Goal: Check status: Check status

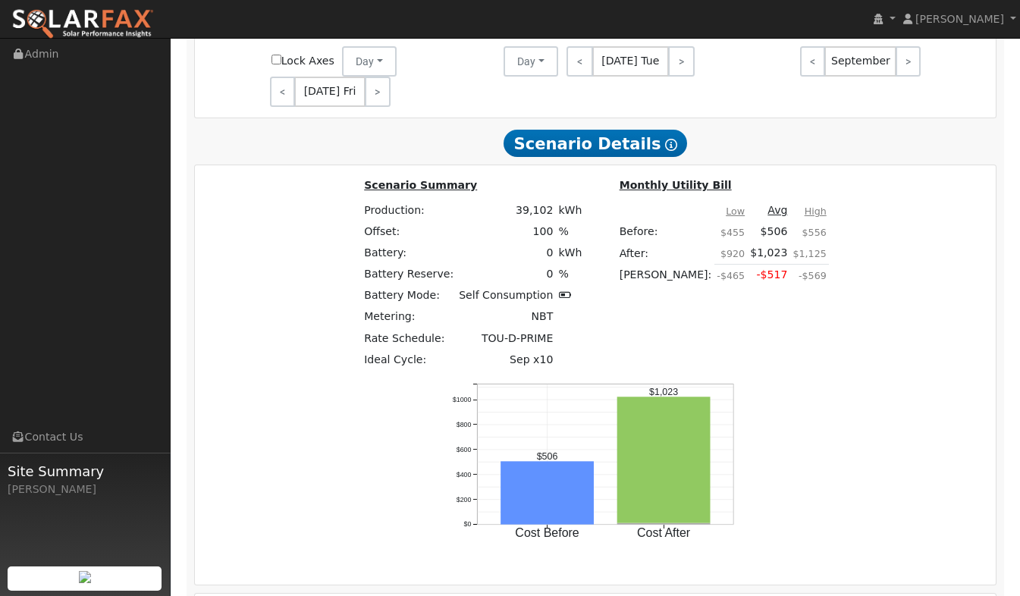
scroll to position [1986, 0]
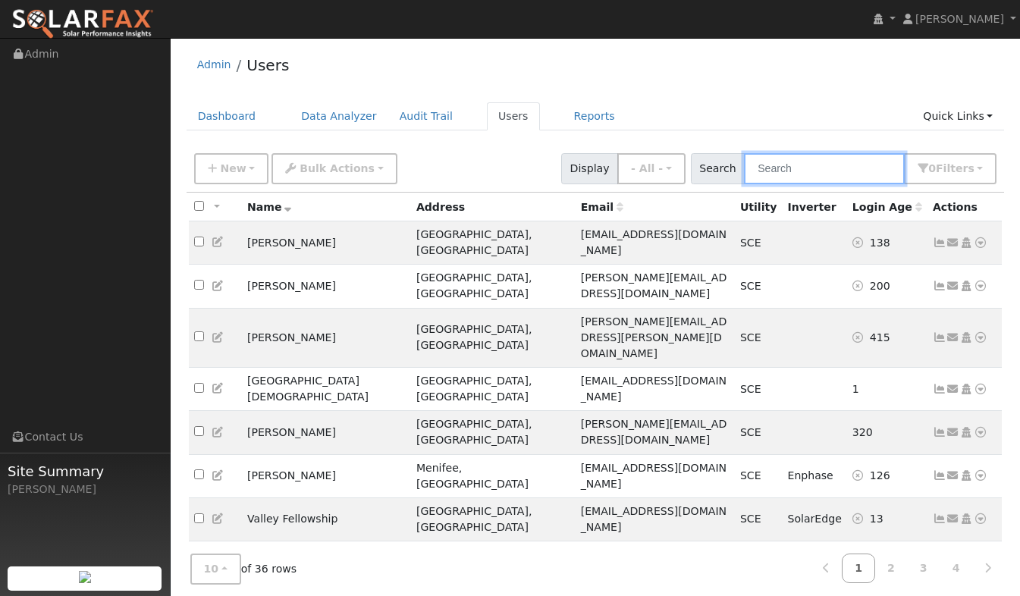
click at [805, 180] on input "text" at bounding box center [824, 168] width 161 height 31
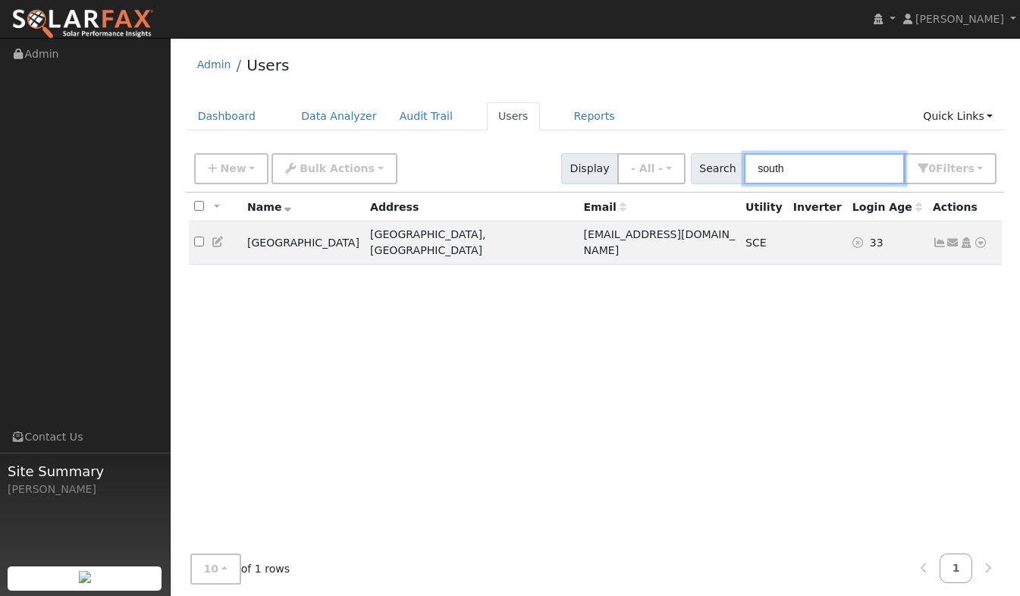
type input "south"
click at [937, 237] on icon at bounding box center [940, 242] width 14 height 11
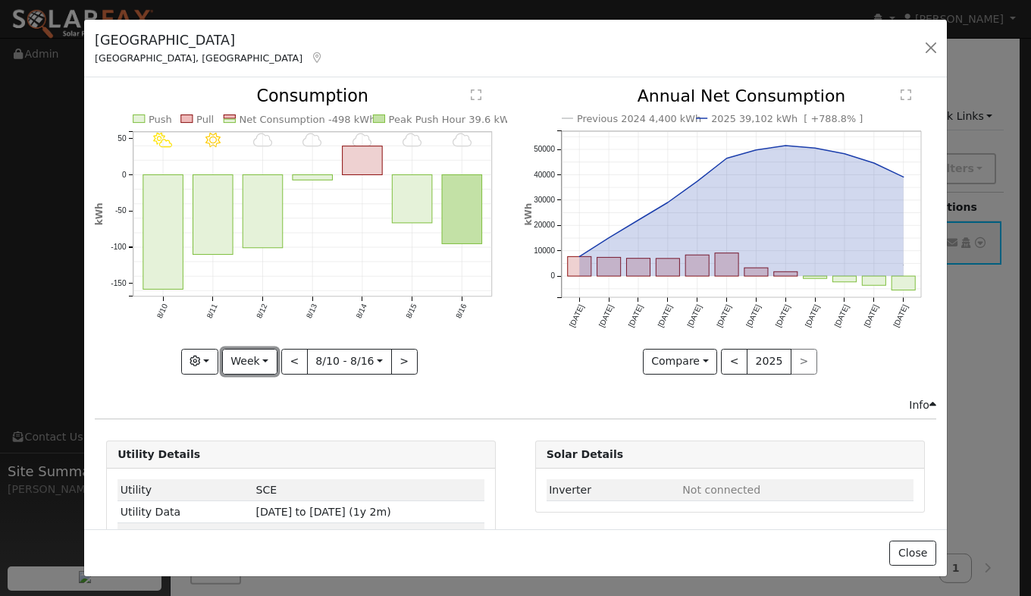
click at [264, 364] on button "Week" at bounding box center [249, 362] width 55 height 26
drag, startPoint x: 264, startPoint y: 402, endPoint x: 264, endPoint y: 388, distance: 13.6
click at [264, 388] on ul "Day Week Month Year Custom" at bounding box center [275, 435] width 107 height 119
click at [265, 367] on button "Week" at bounding box center [249, 362] width 55 height 26
click at [259, 384] on link "Day" at bounding box center [275, 392] width 105 height 21
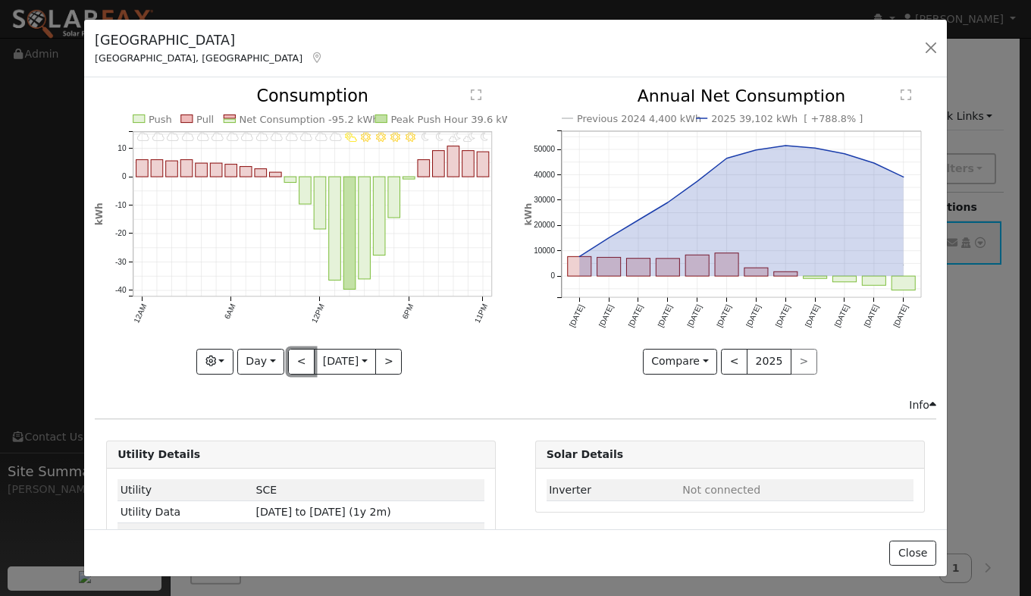
click at [293, 364] on button "<" at bounding box center [301, 362] width 27 height 26
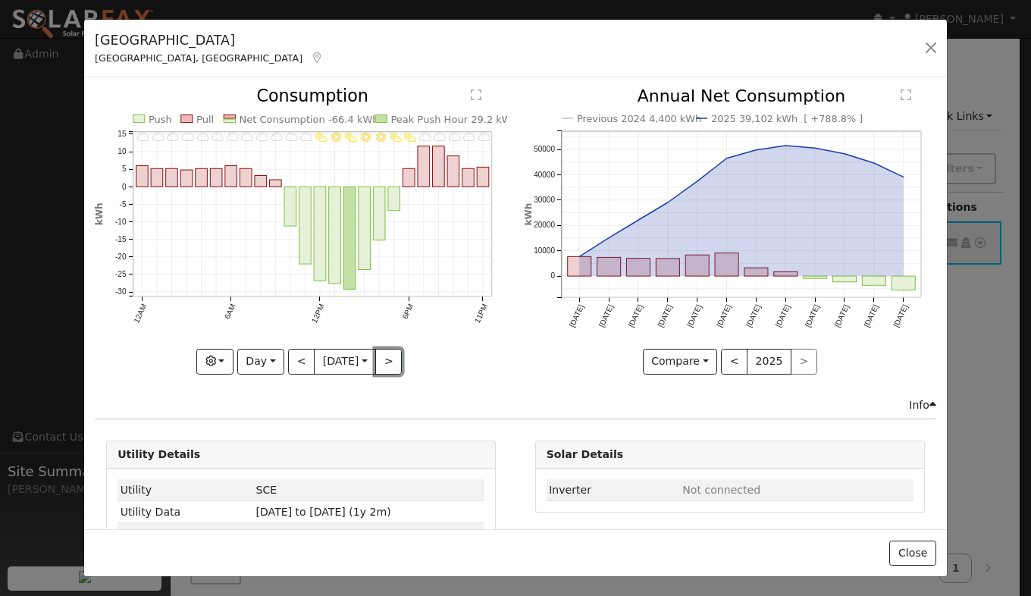
click at [385, 357] on button ">" at bounding box center [388, 362] width 27 height 26
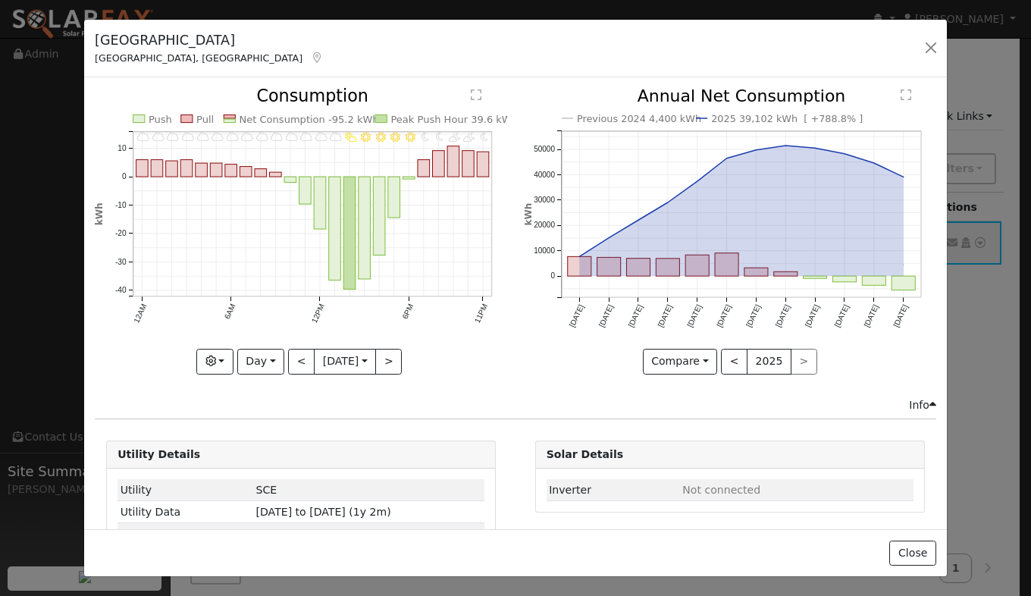
click at [385, 357] on div "11PM - MostlyClear 10PM - PartlyCloudy 9PM - PartlyCloudy 8PM - MostlyClear 7PM…" at bounding box center [301, 231] width 413 height 286
click at [376, 360] on button ">" at bounding box center [388, 362] width 27 height 26
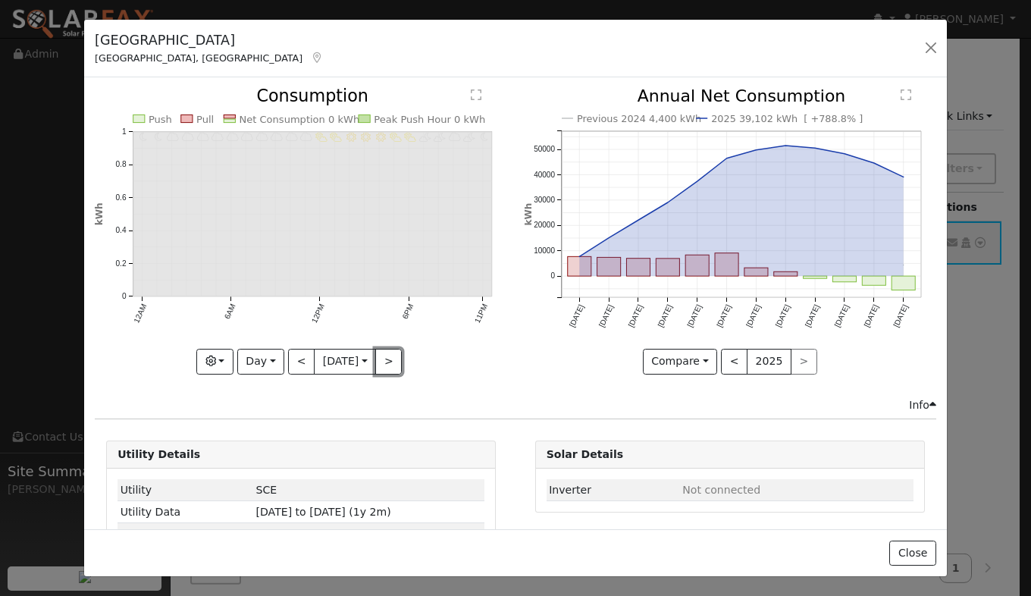
click at [376, 360] on button ">" at bounding box center [388, 362] width 27 height 26
click at [293, 366] on button "<" at bounding box center [301, 362] width 27 height 26
click at [293, 366] on div "11PM - Clear 10PM - PartlyCloudy 9PM - MostlyCloudy 8PM - PartlyCloudy 7PM - Pa…" at bounding box center [301, 231] width 413 height 286
click at [293, 366] on button "<" at bounding box center [301, 362] width 27 height 26
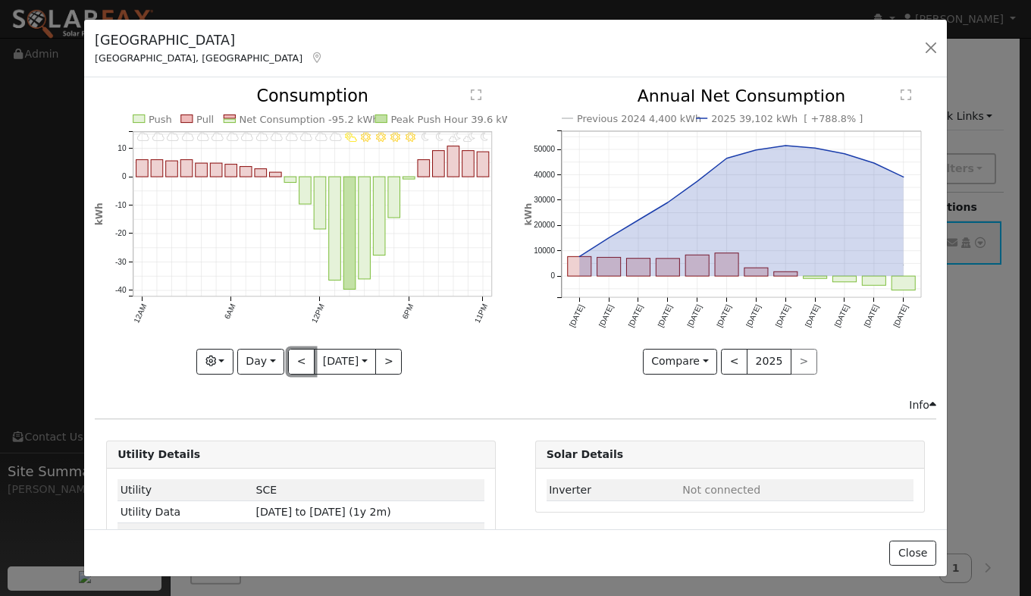
click at [293, 366] on button "<" at bounding box center [301, 362] width 27 height 26
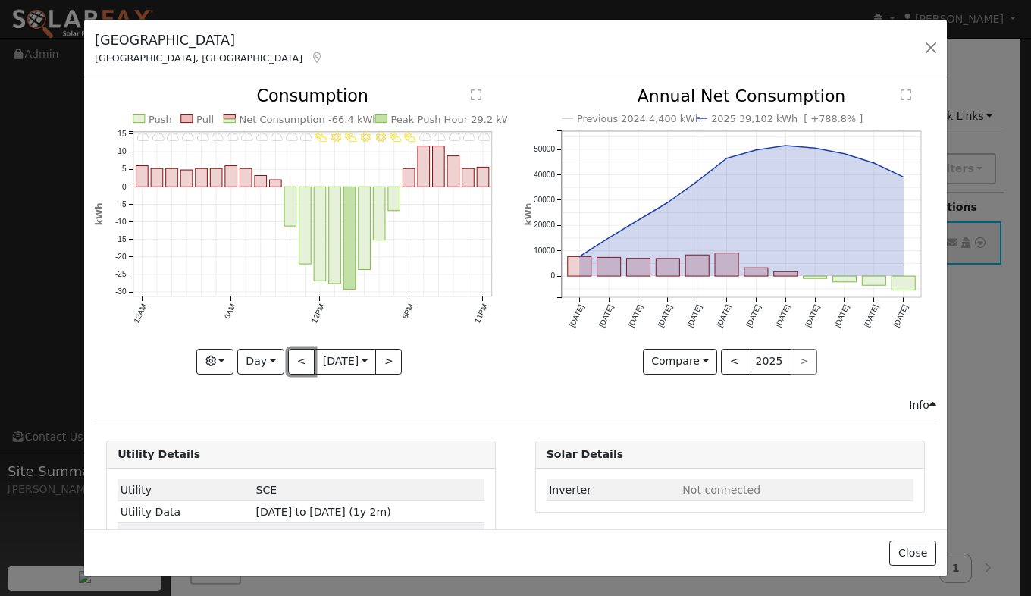
click at [293, 366] on button "<" at bounding box center [301, 362] width 27 height 26
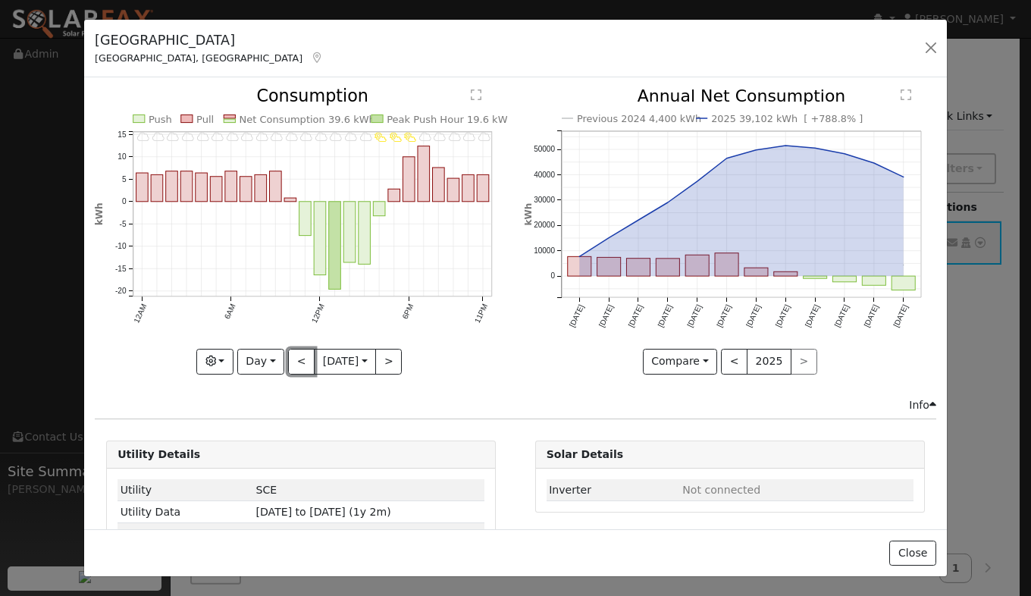
click at [290, 357] on button "<" at bounding box center [301, 362] width 27 height 26
click at [292, 369] on button "<" at bounding box center [301, 362] width 27 height 26
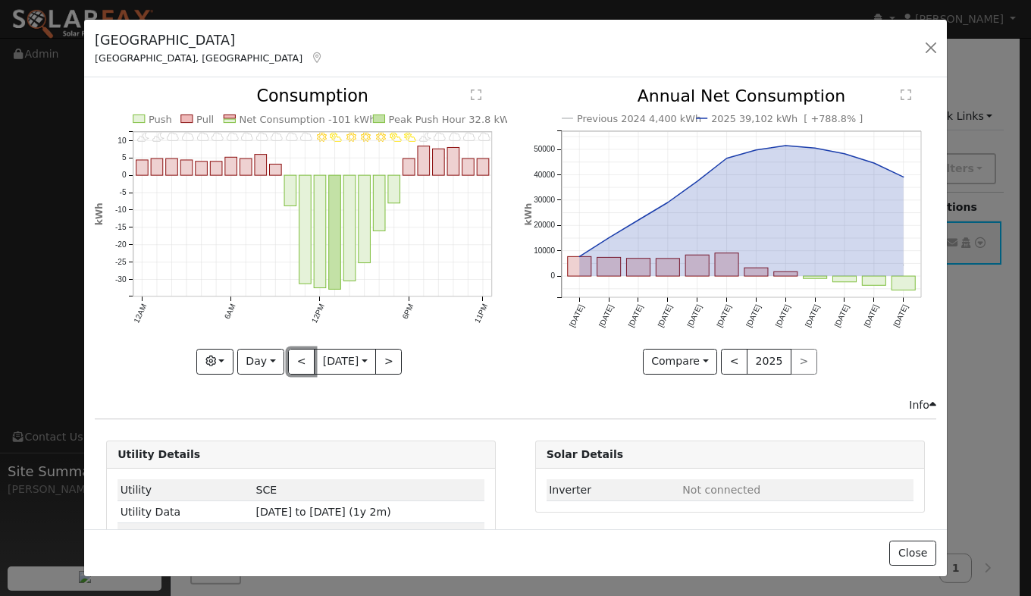
click at [303, 351] on button "<" at bounding box center [301, 362] width 27 height 26
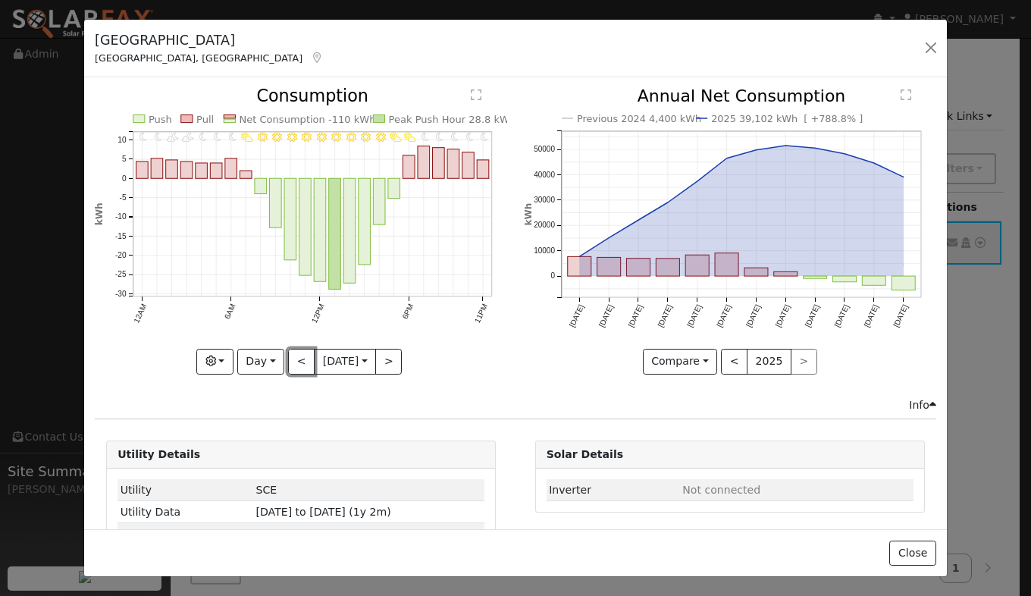
click at [303, 351] on button "<" at bounding box center [301, 362] width 27 height 26
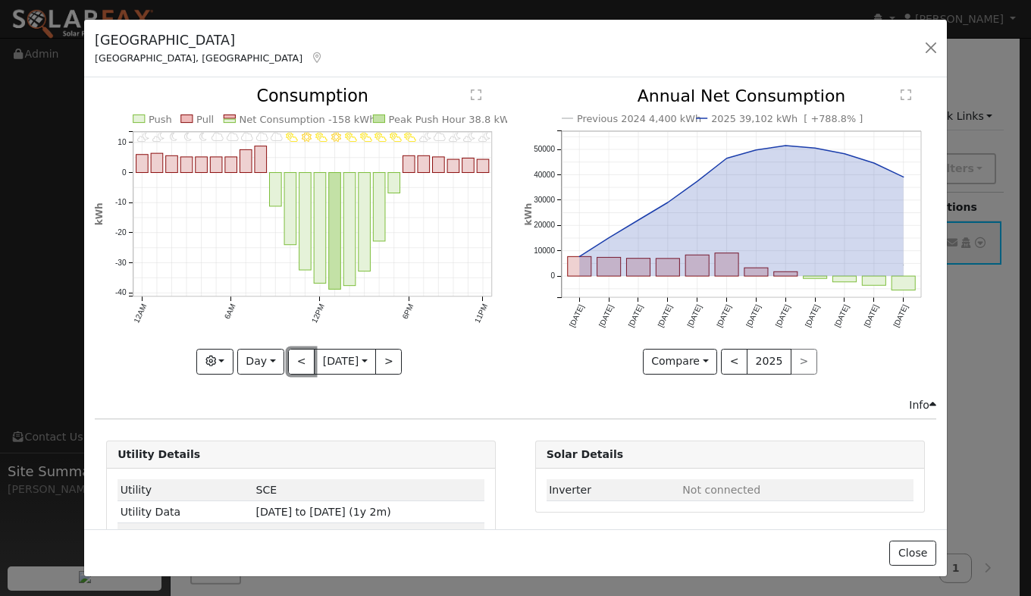
click at [303, 351] on button "<" at bounding box center [301, 362] width 27 height 26
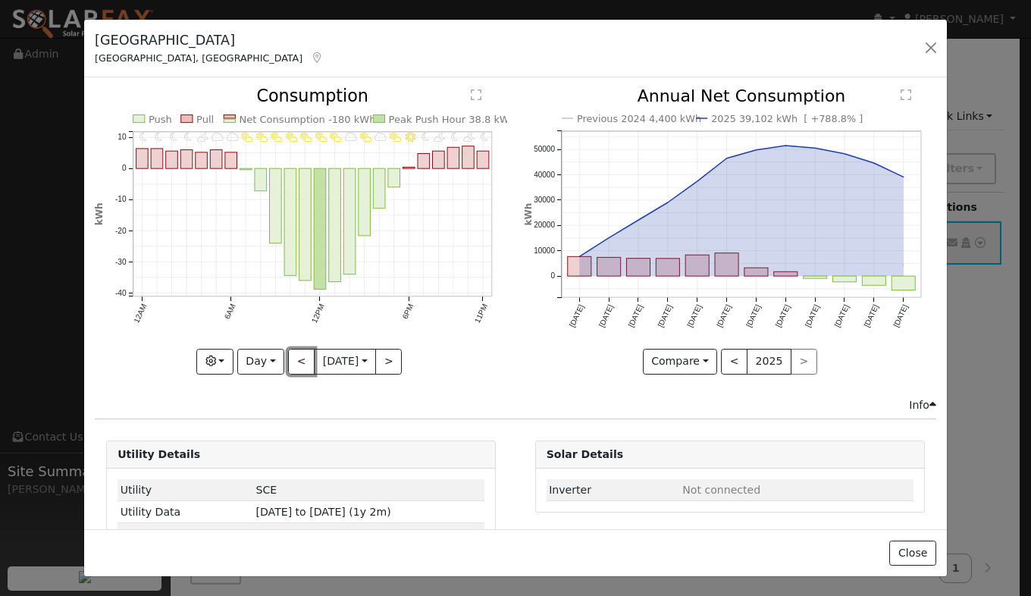
click at [300, 356] on button "<" at bounding box center [301, 362] width 27 height 26
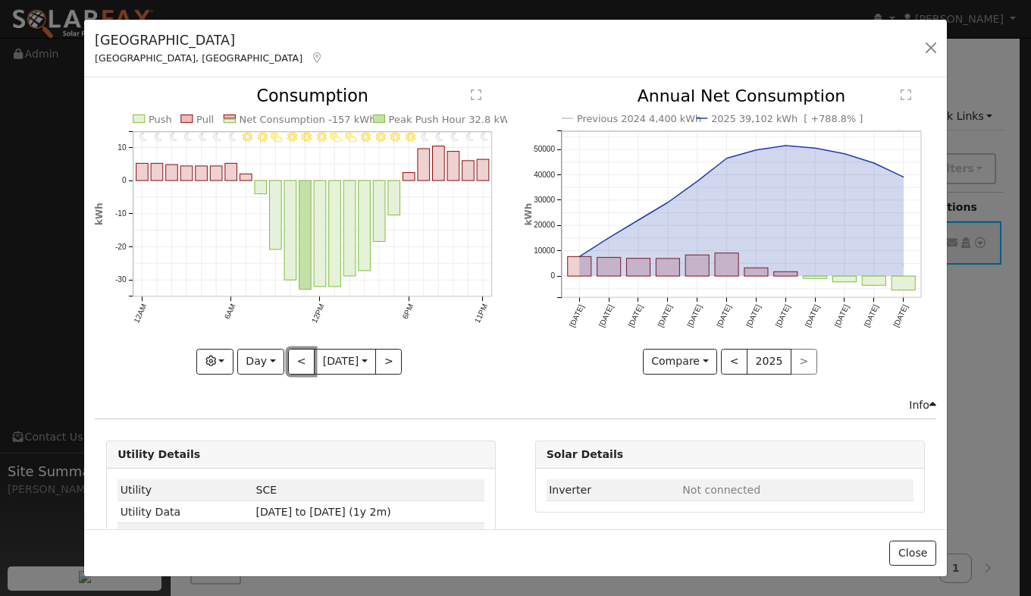
click at [300, 356] on button "<" at bounding box center [301, 362] width 27 height 26
type input "[DATE]"
